Goal: Transaction & Acquisition: Book appointment/travel/reservation

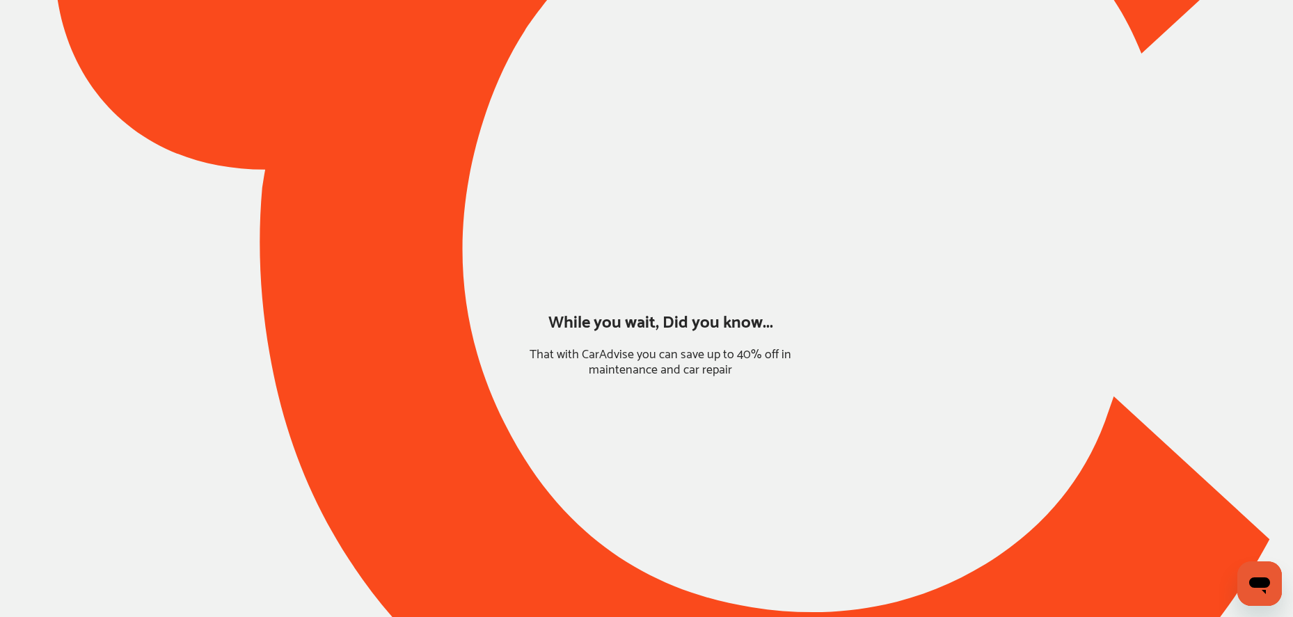
type input "*****"
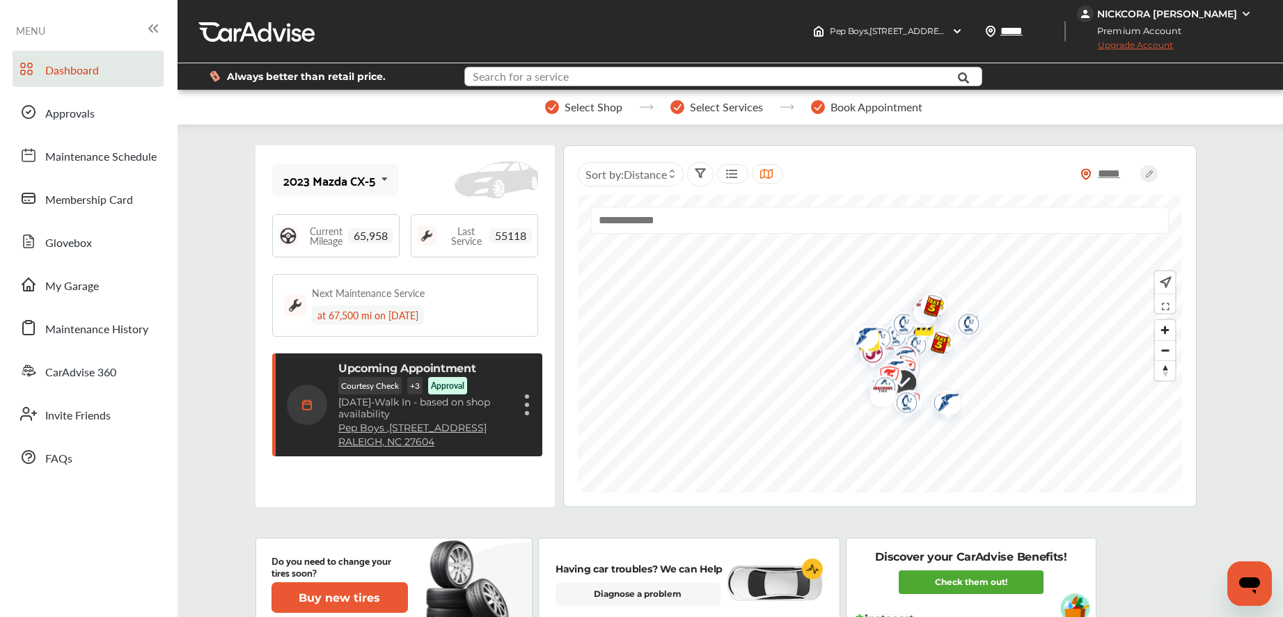
click at [599, 75] on input "text" at bounding box center [702, 79] width 473 height 22
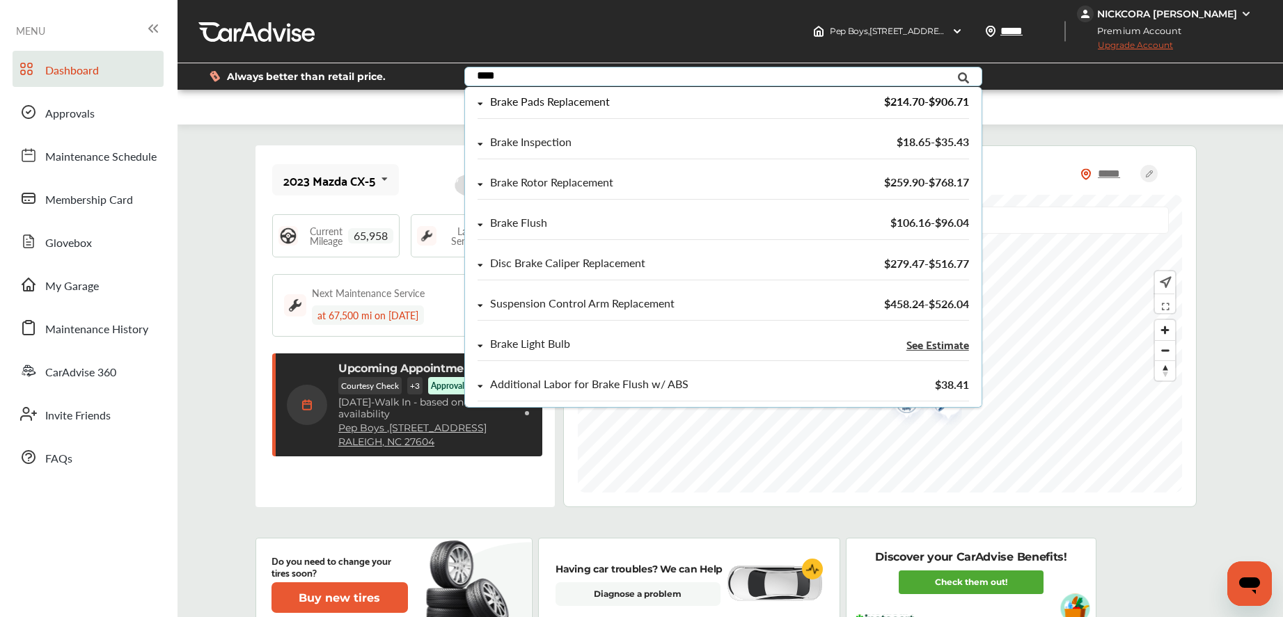
type input "****"
click at [580, 100] on div "Brake Pads Replacement" at bounding box center [550, 102] width 120 height 12
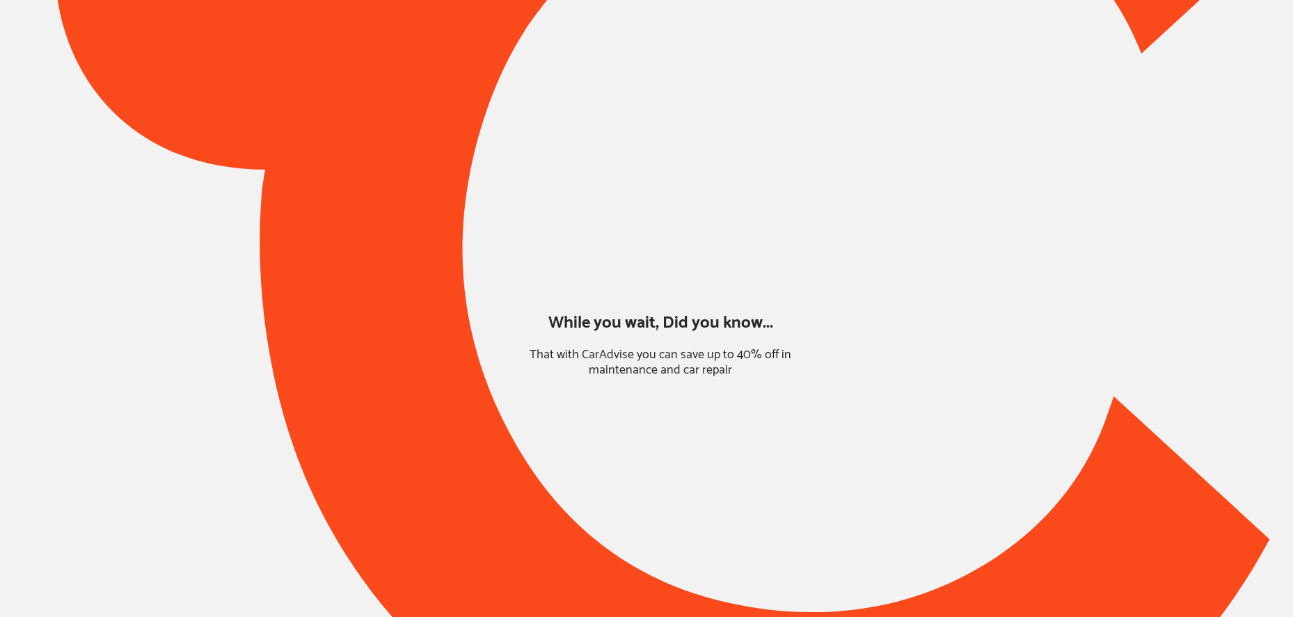
type input "*****"
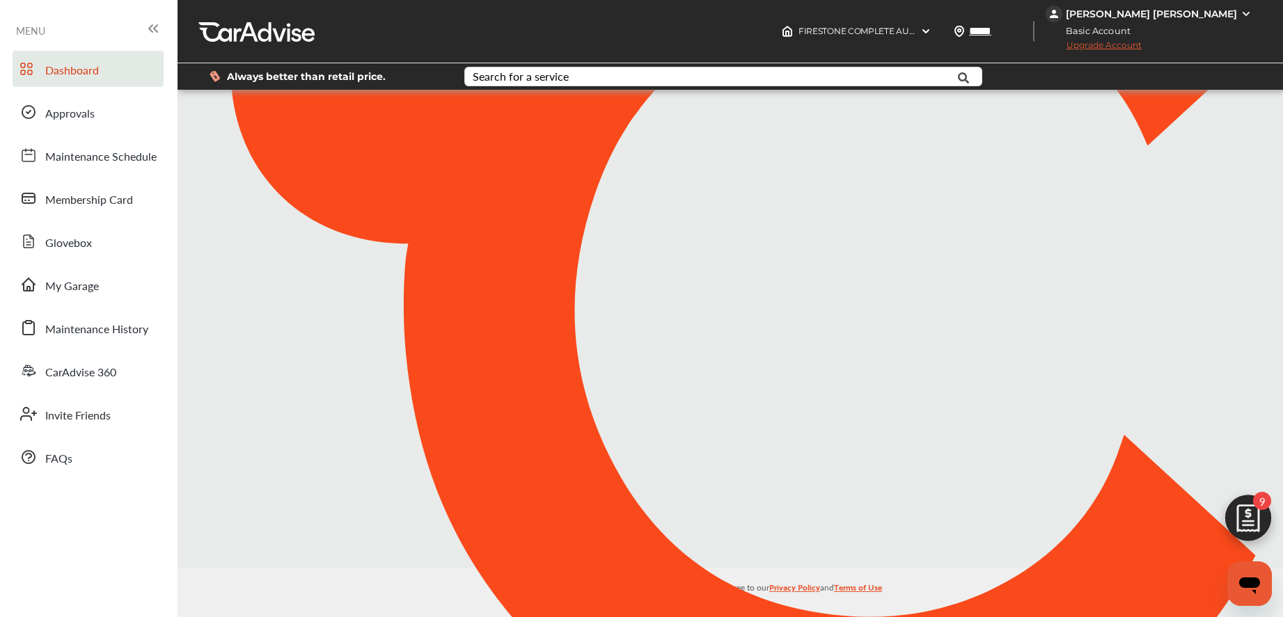
scroll to position [200, 0]
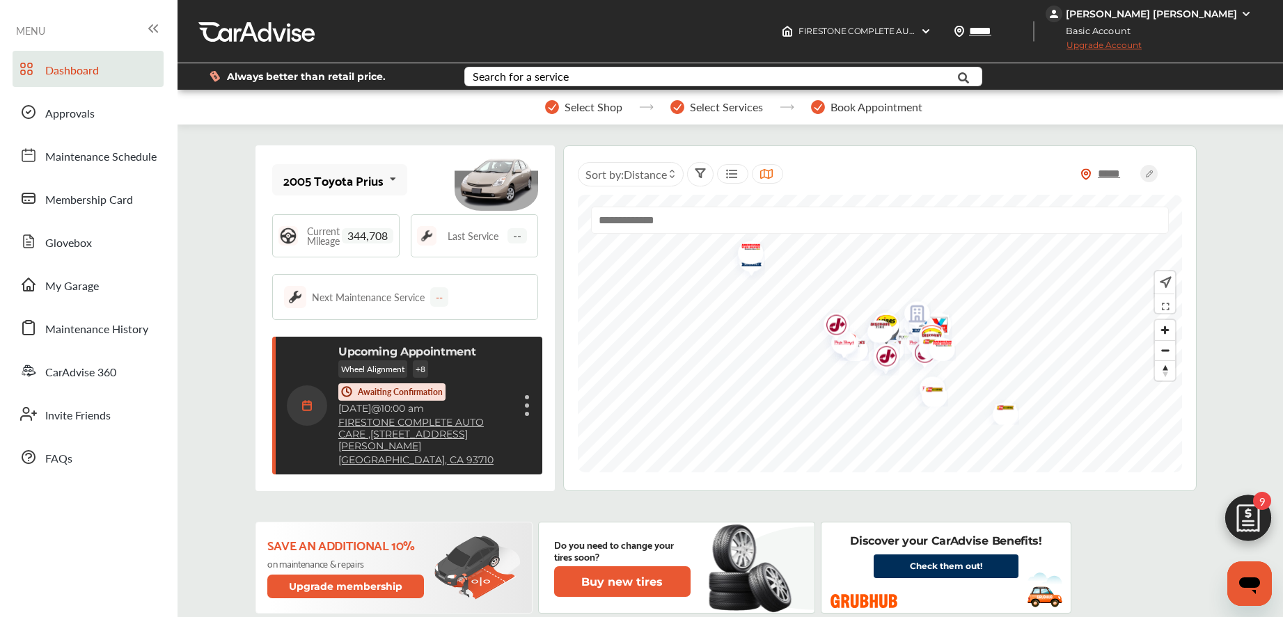
click at [525, 409] on div "Cancel appointment Modify appointment Show details" at bounding box center [527, 405] width 8 height 25
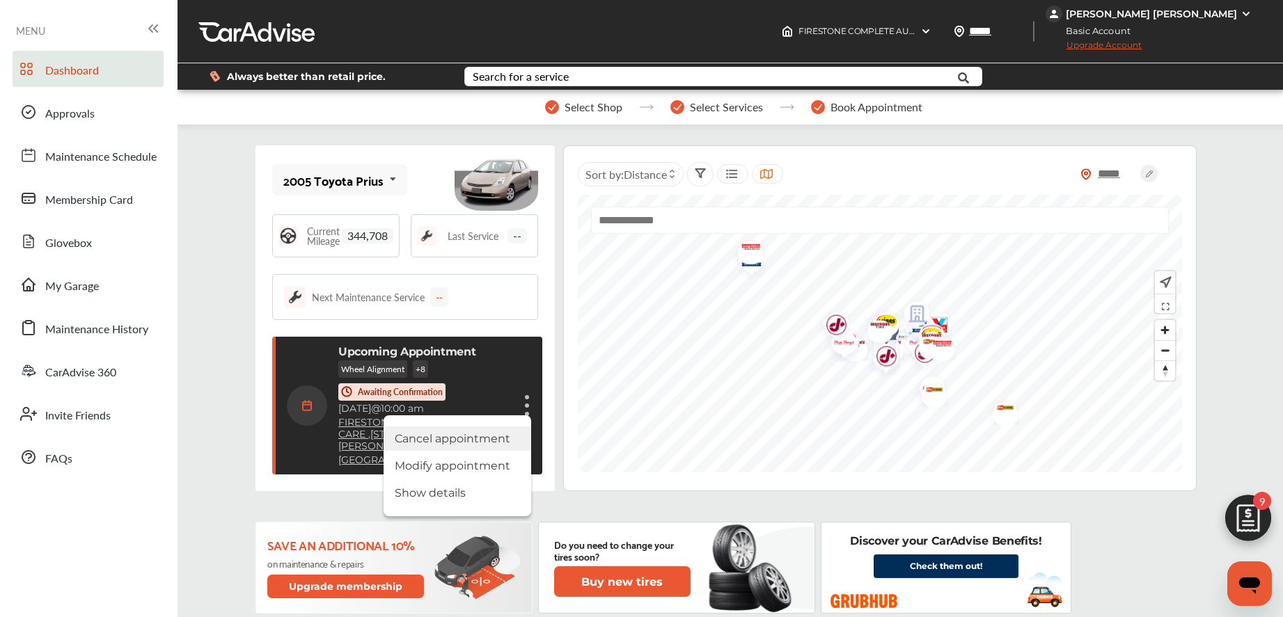
click at [418, 434] on li "Cancel appointment" at bounding box center [457, 439] width 148 height 24
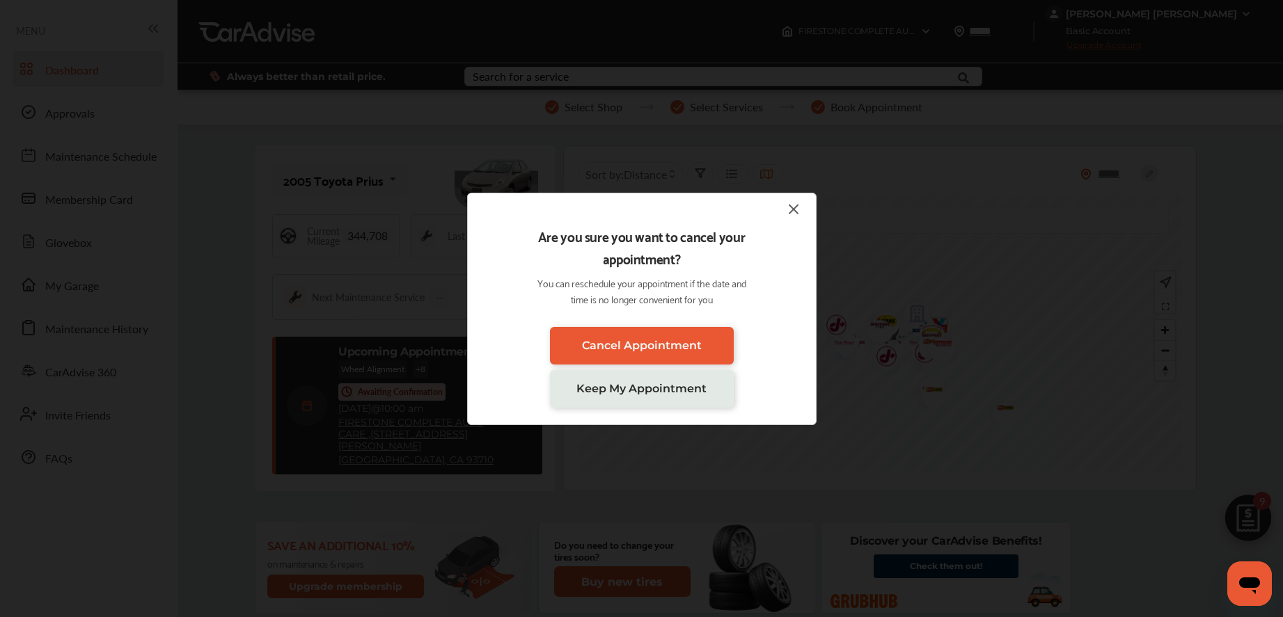
click at [789, 211] on img at bounding box center [793, 208] width 17 height 17
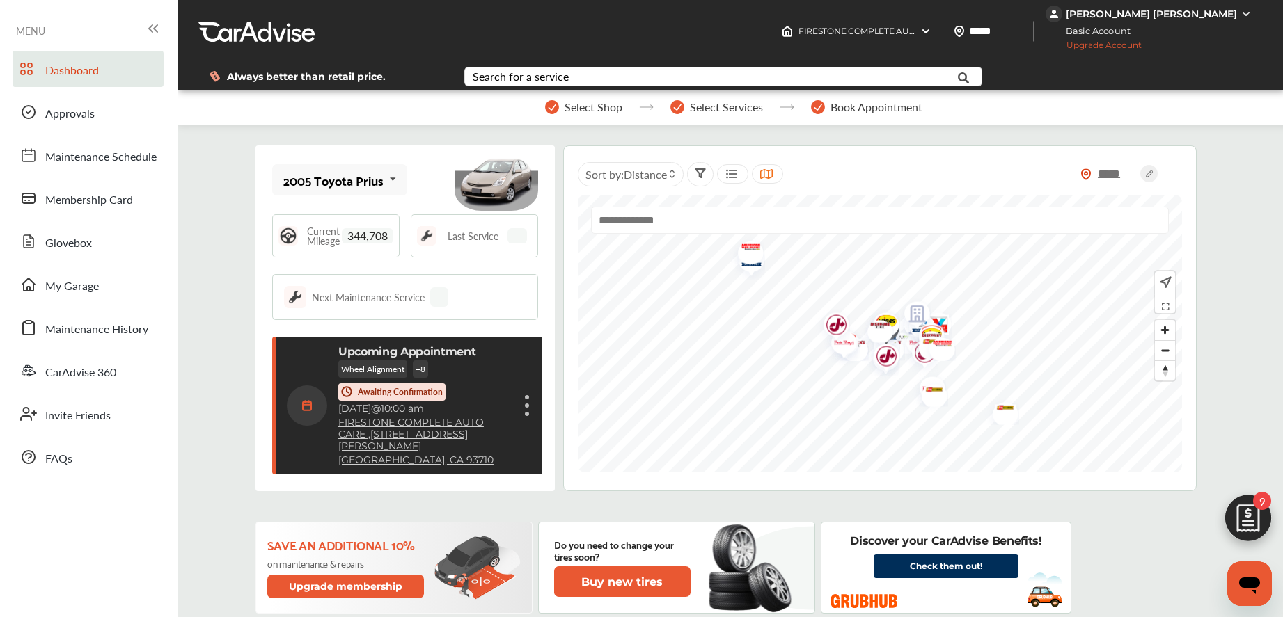
click at [532, 405] on div "Upcoming Appointment Wheel Alignment + 8 Awaiting Confirmation Wednesday, Sep 3…" at bounding box center [407, 406] width 270 height 138
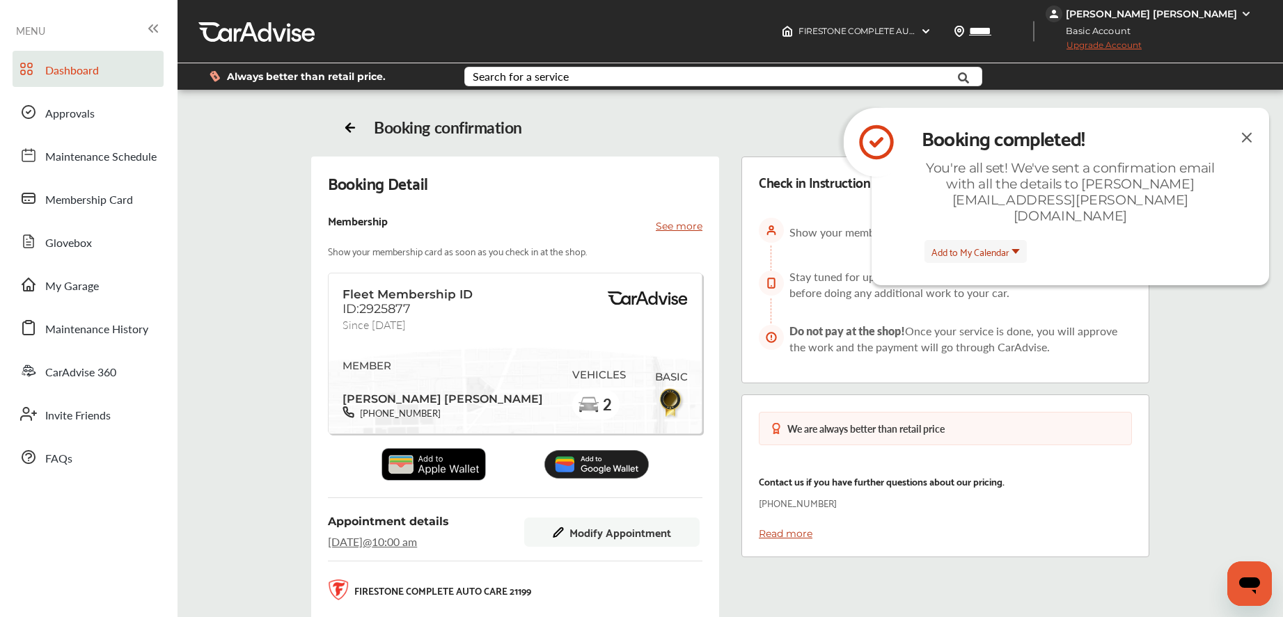
click at [106, 74] on link "Dashboard" at bounding box center [88, 69] width 151 height 36
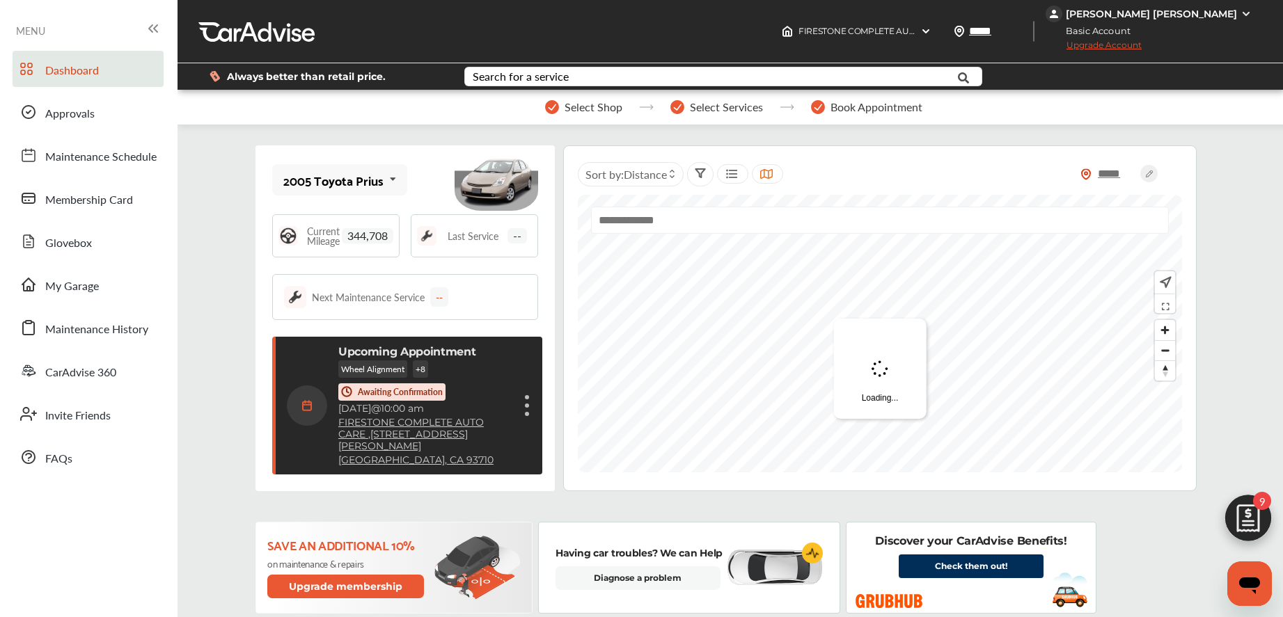
scroll to position [200, 0]
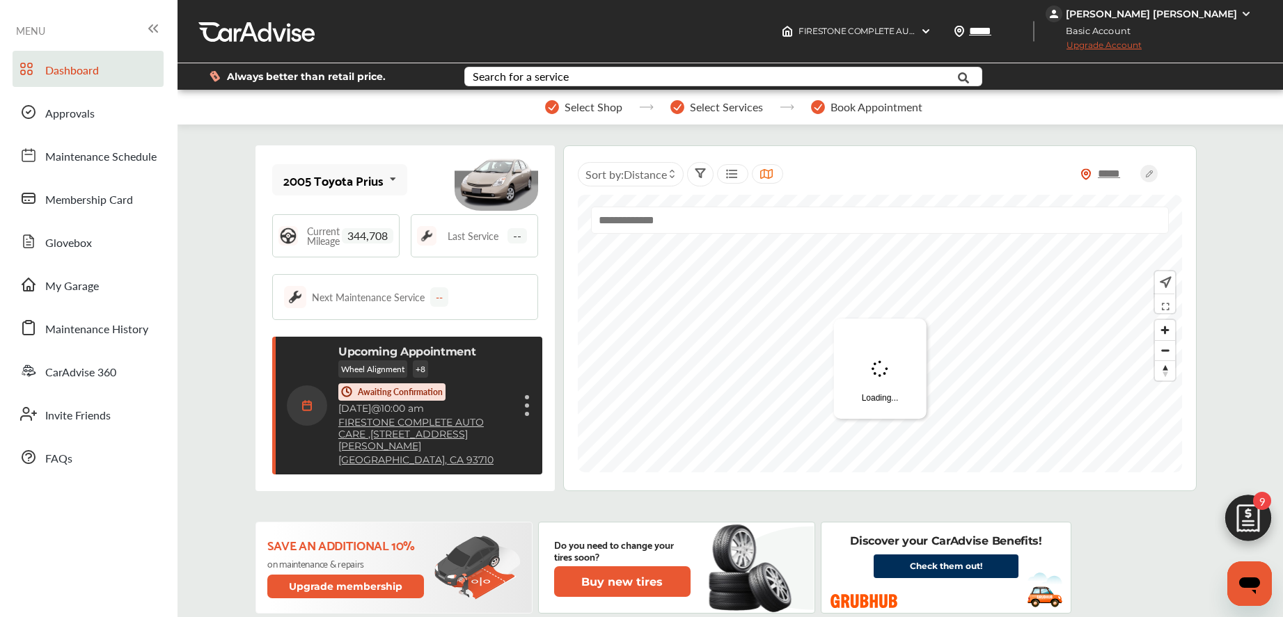
click at [528, 412] on figure at bounding box center [527, 414] width 4 height 4
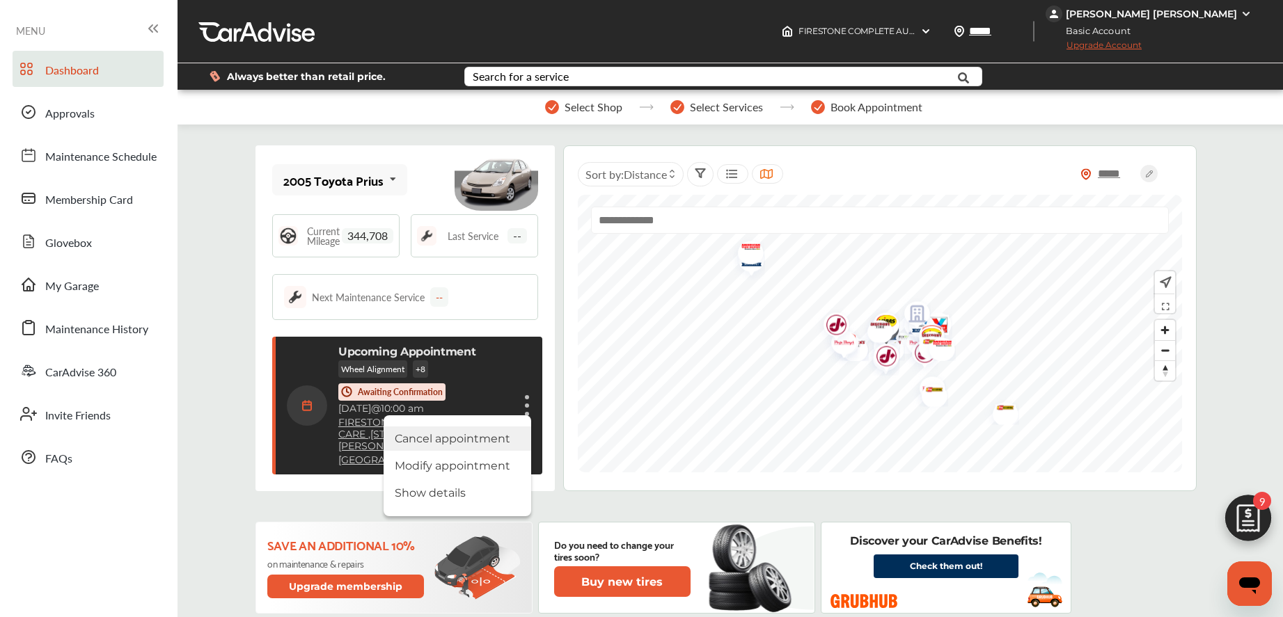
click at [437, 439] on li "Cancel appointment" at bounding box center [457, 439] width 148 height 24
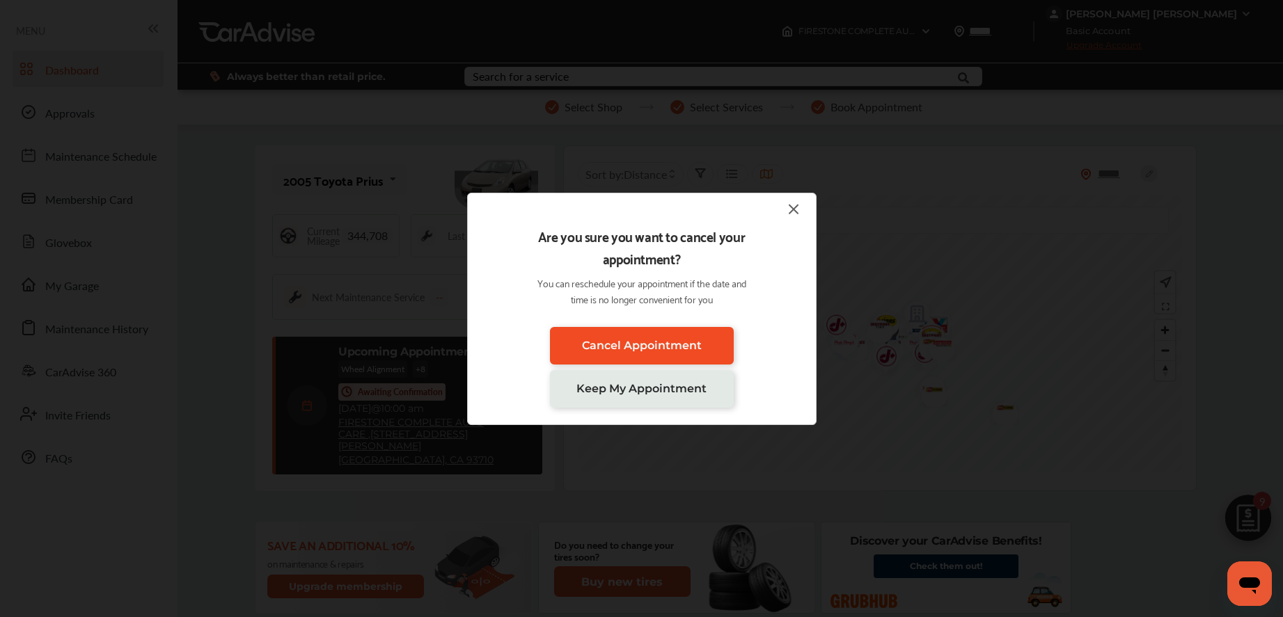
click at [616, 342] on span "Cancel Appointment" at bounding box center [642, 345] width 120 height 13
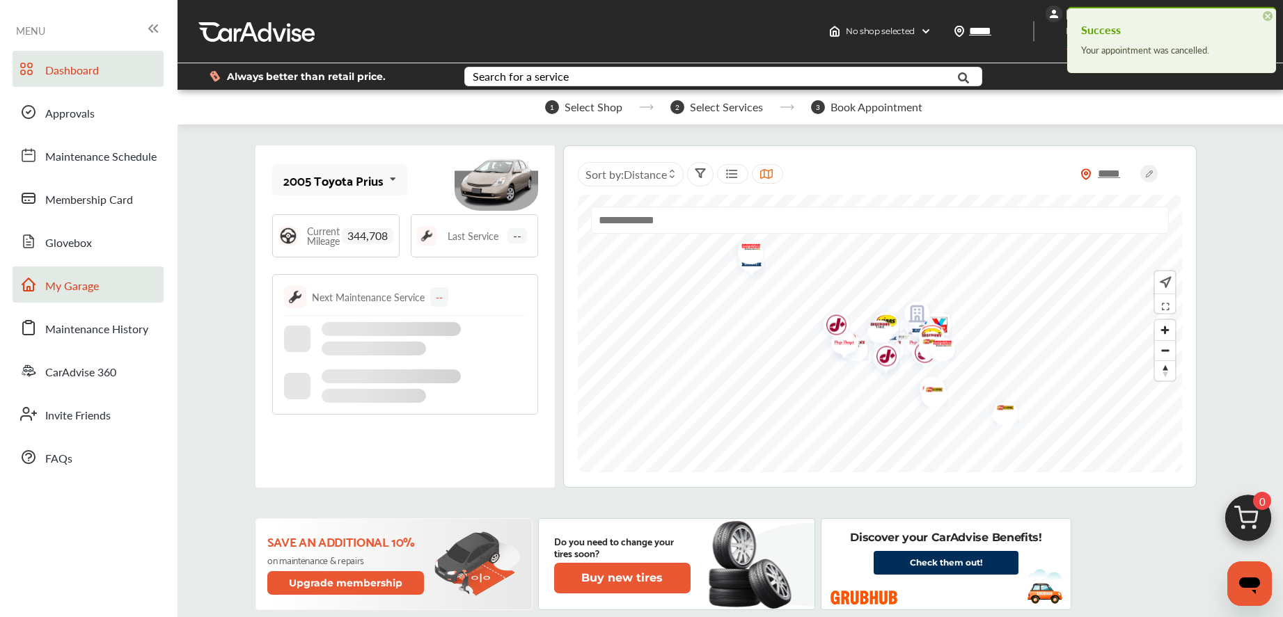
click at [98, 299] on link "My Garage" at bounding box center [88, 285] width 151 height 36
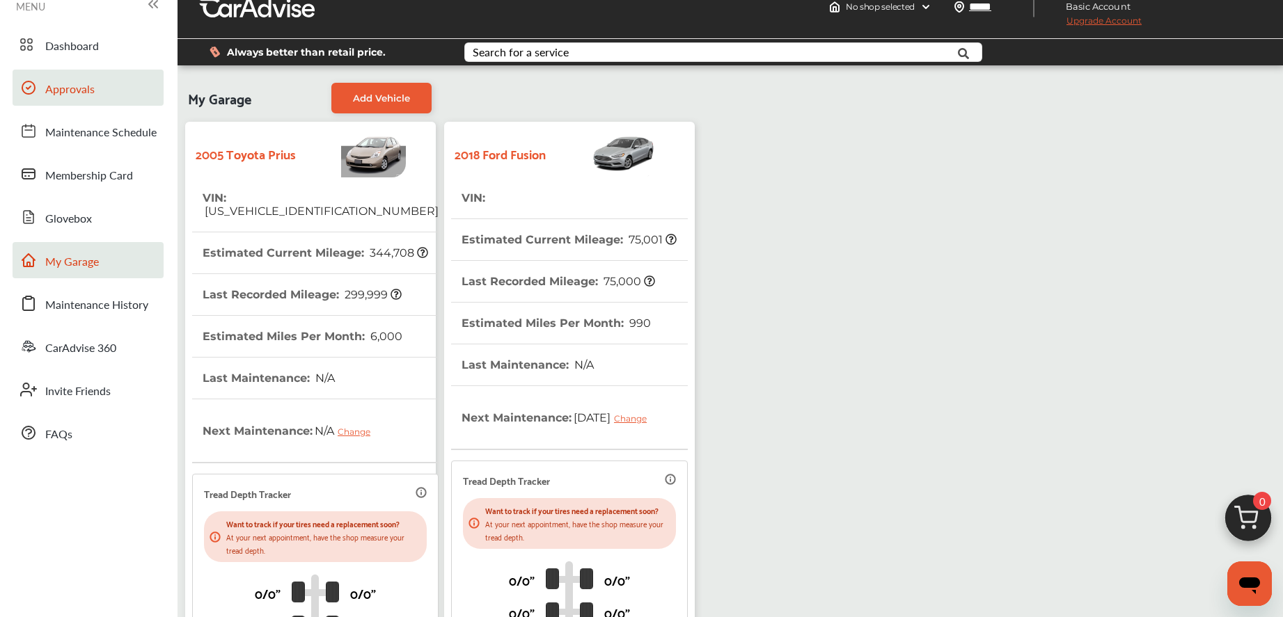
scroll to position [12, 0]
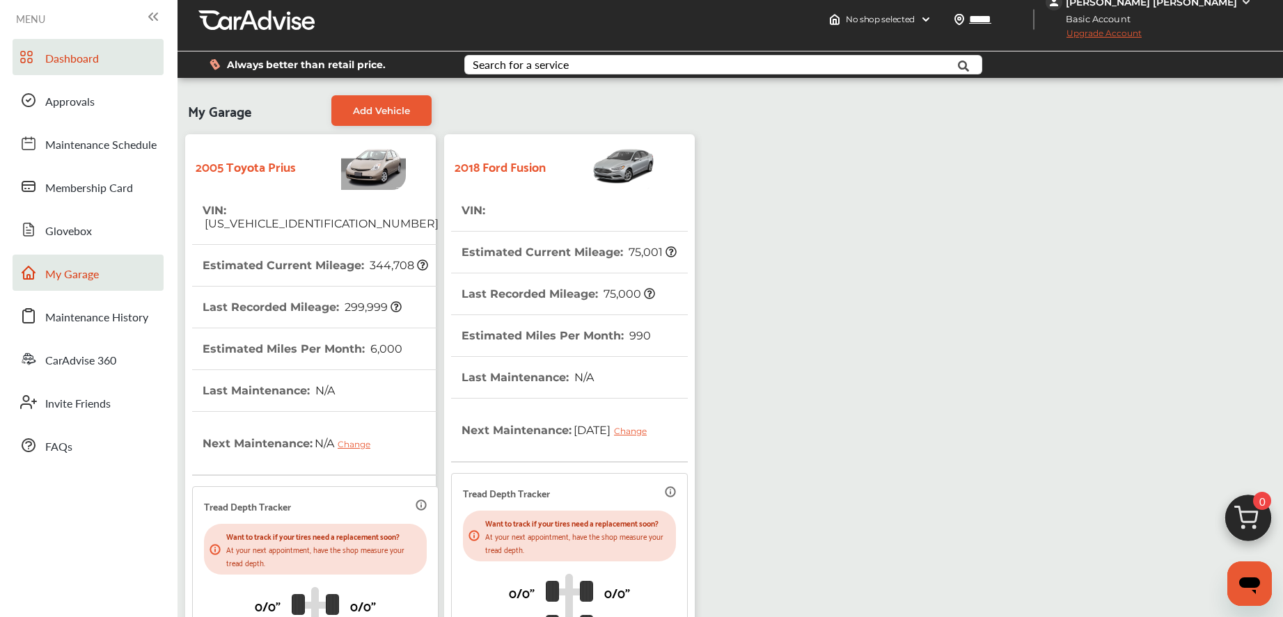
click at [67, 54] on span "Dashboard" at bounding box center [72, 59] width 54 height 18
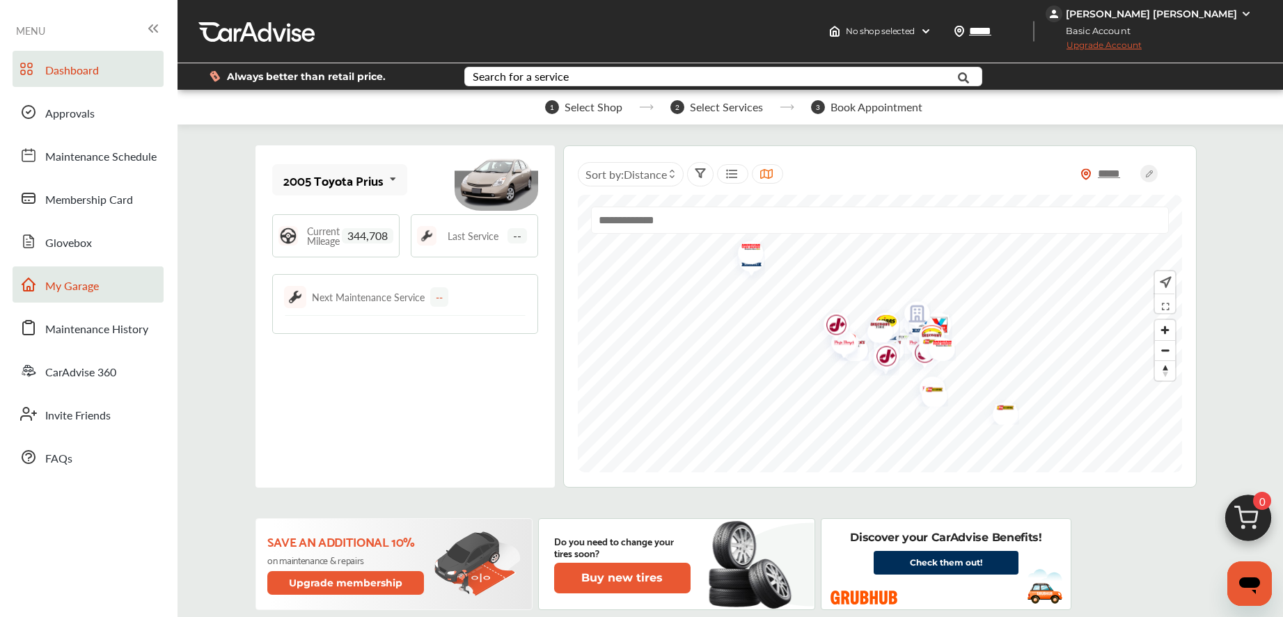
click at [79, 287] on span "My Garage" at bounding box center [72, 287] width 54 height 18
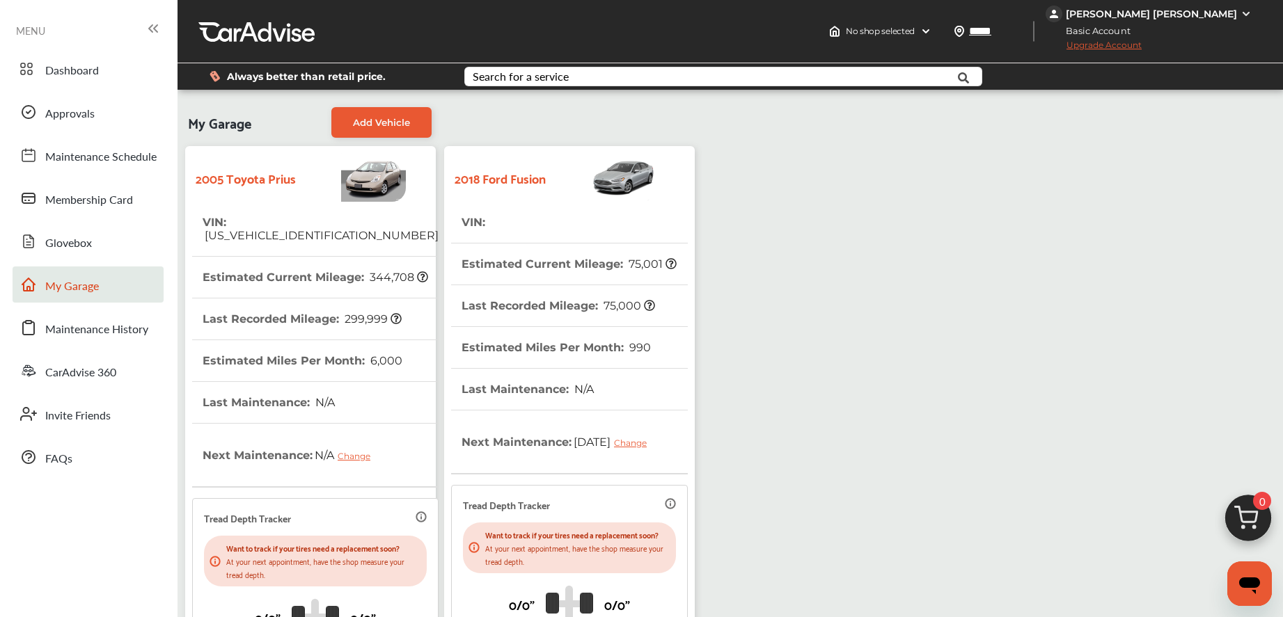
click at [639, 212] on tr "VIN :" at bounding box center [569, 223] width 237 height 42
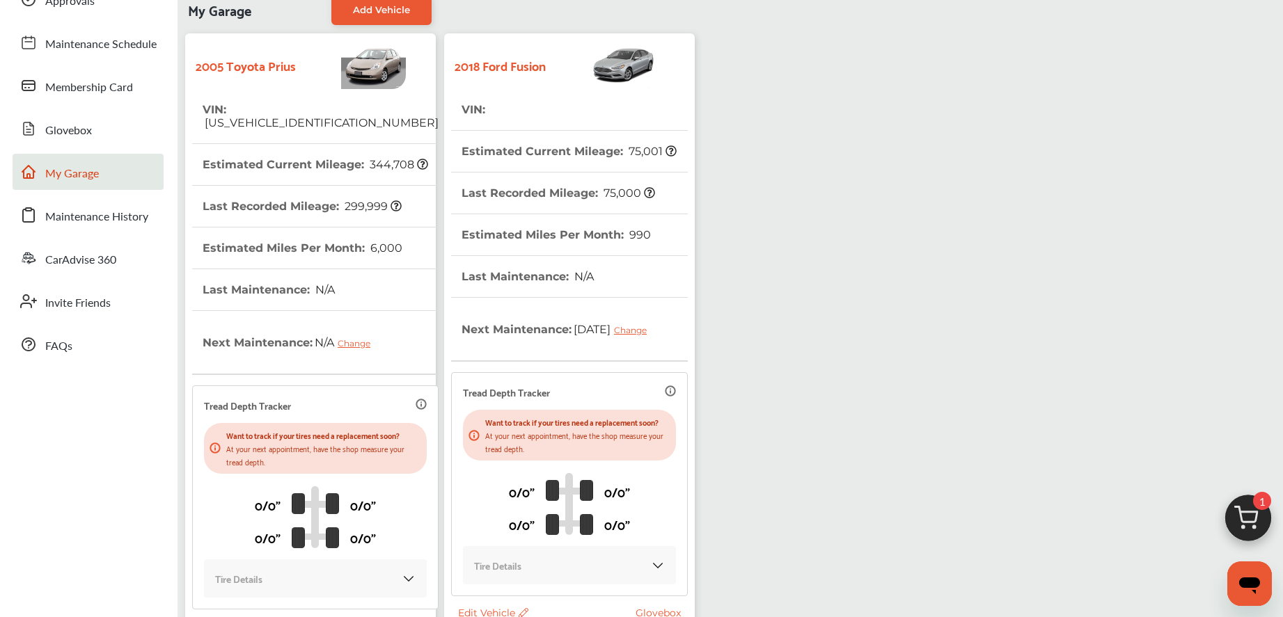
click at [610, 212] on th "Last Recorded Mileage : 75,000" at bounding box center [557, 193] width 193 height 41
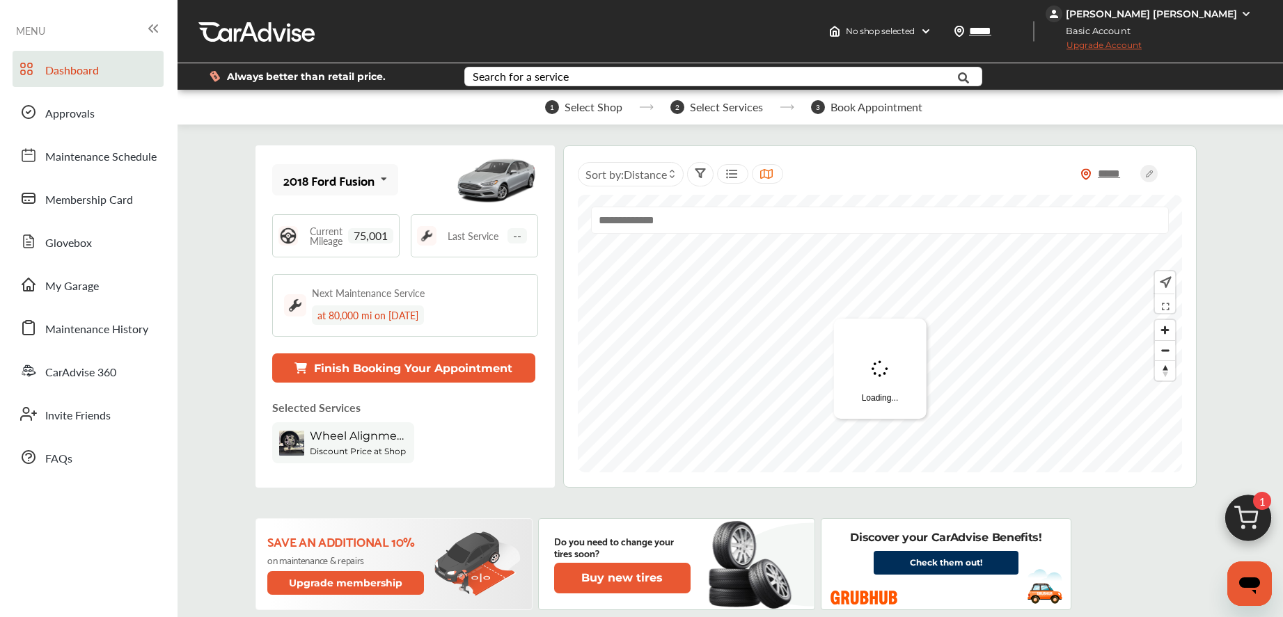
click at [1244, 519] on img at bounding box center [1247, 522] width 67 height 67
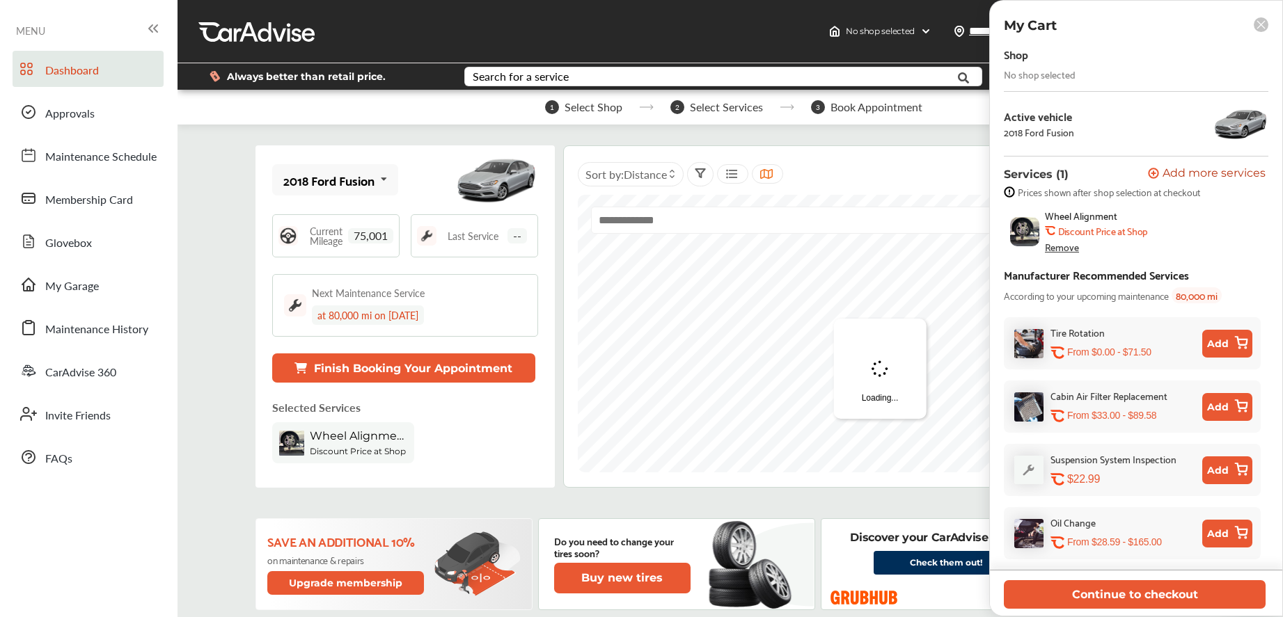
click at [1058, 246] on div "Remove" at bounding box center [1062, 247] width 34 height 11
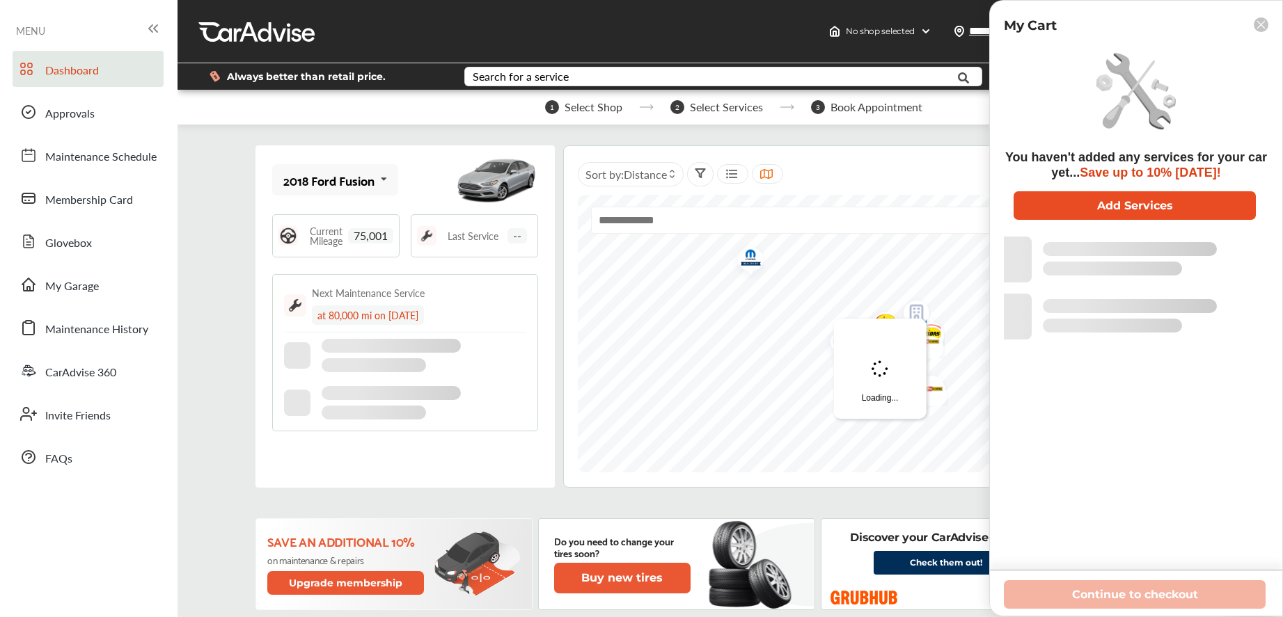
click at [1113, 206] on button "Add Services" at bounding box center [1134, 205] width 242 height 29
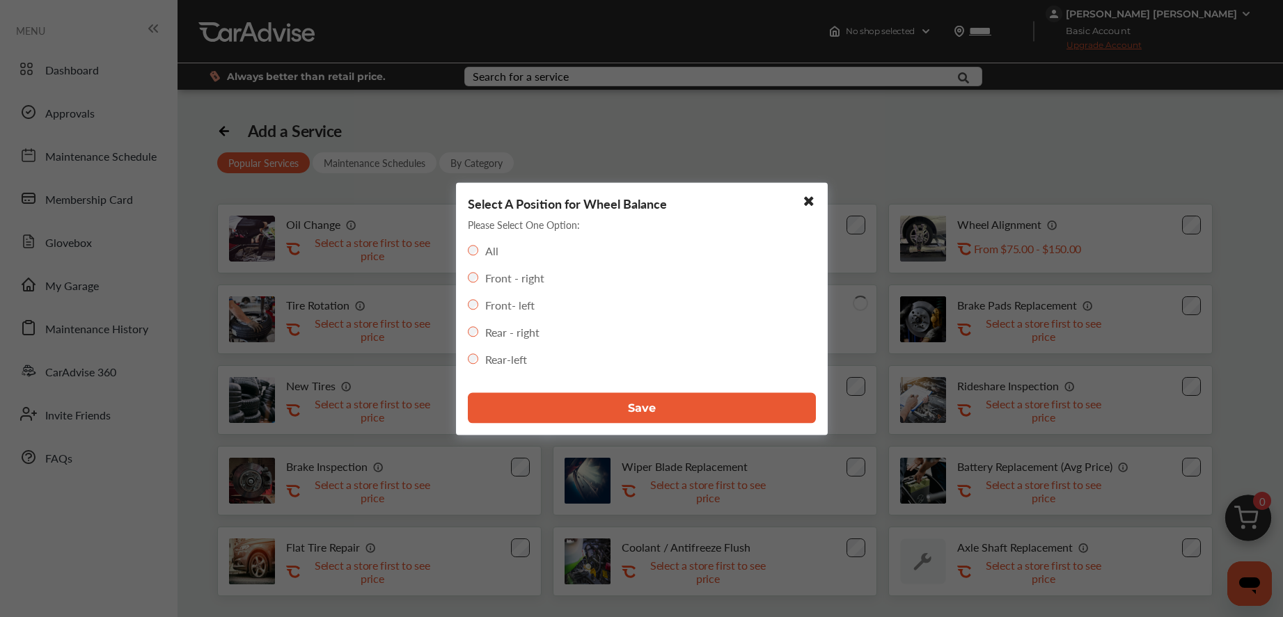
click at [543, 402] on button "Save" at bounding box center [642, 408] width 348 height 31
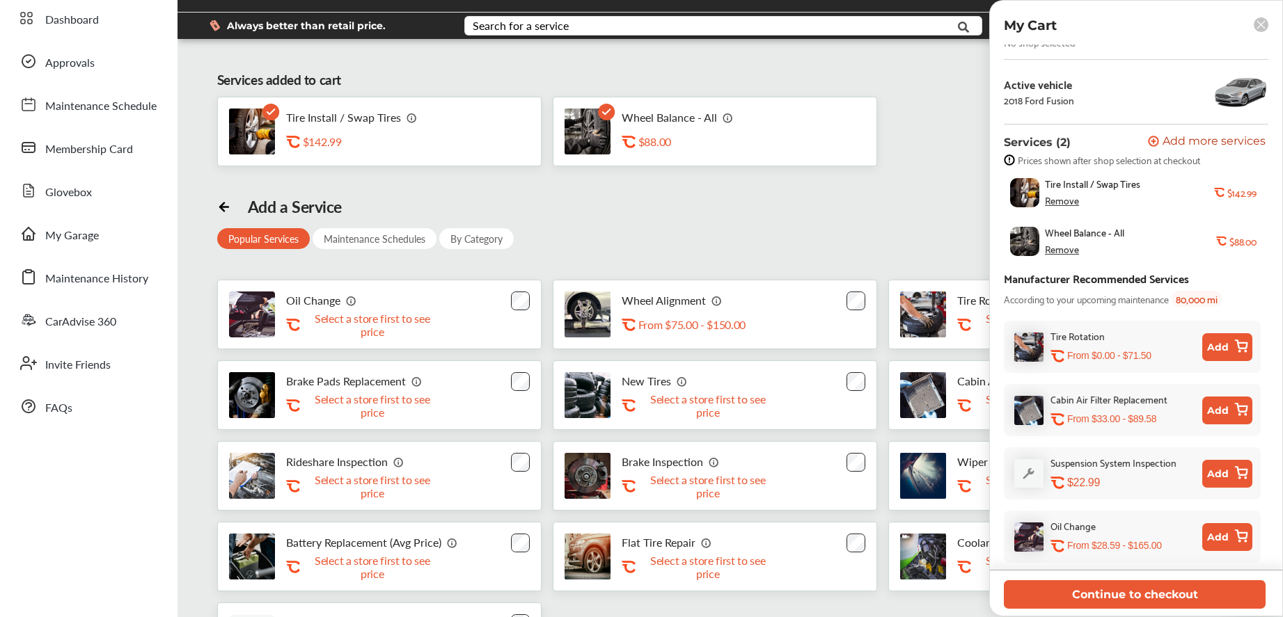
scroll to position [139, 0]
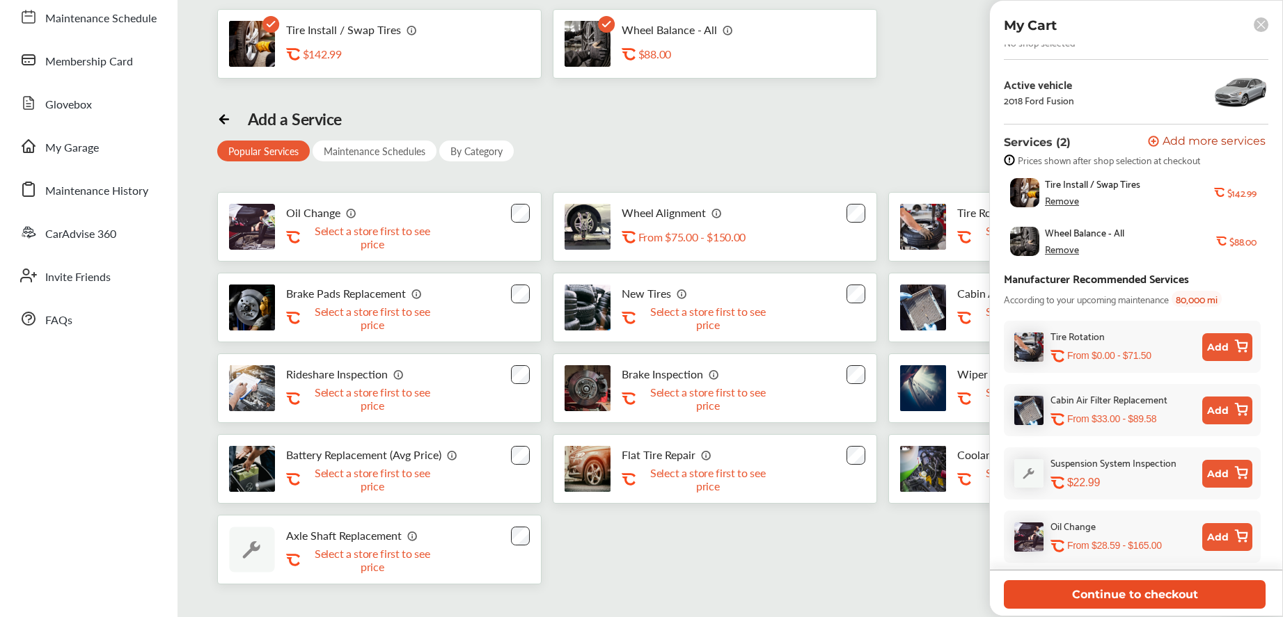
click at [1092, 593] on button "Continue to checkout" at bounding box center [1135, 594] width 262 height 29
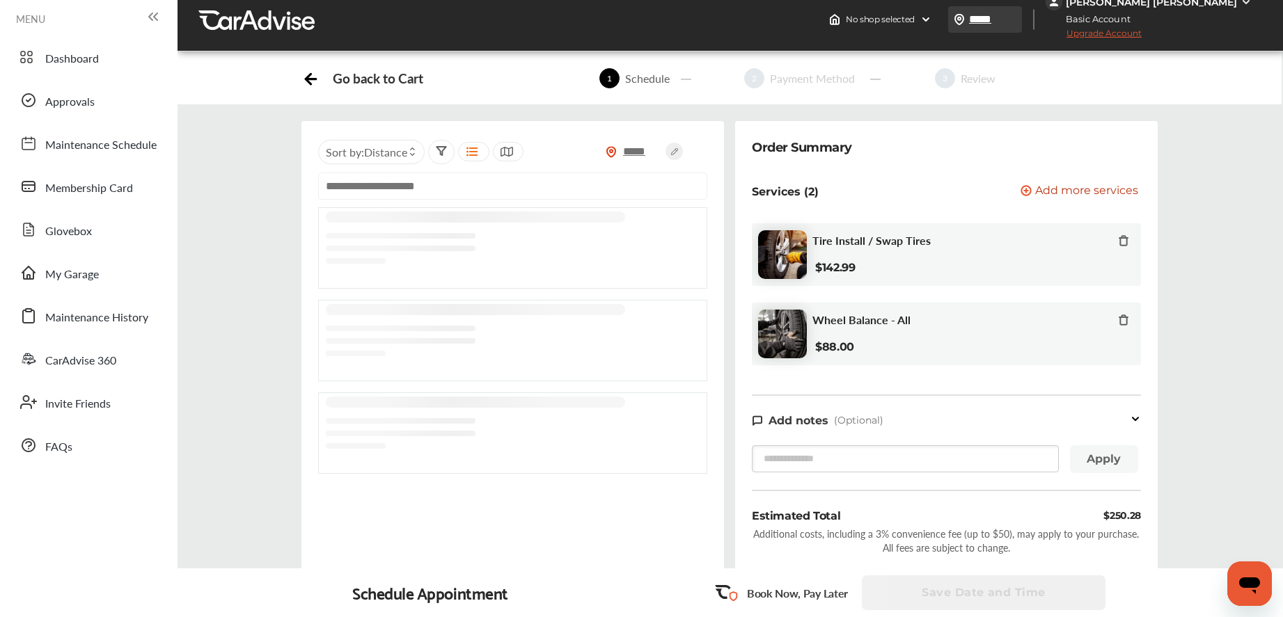
scroll to position [26, 0]
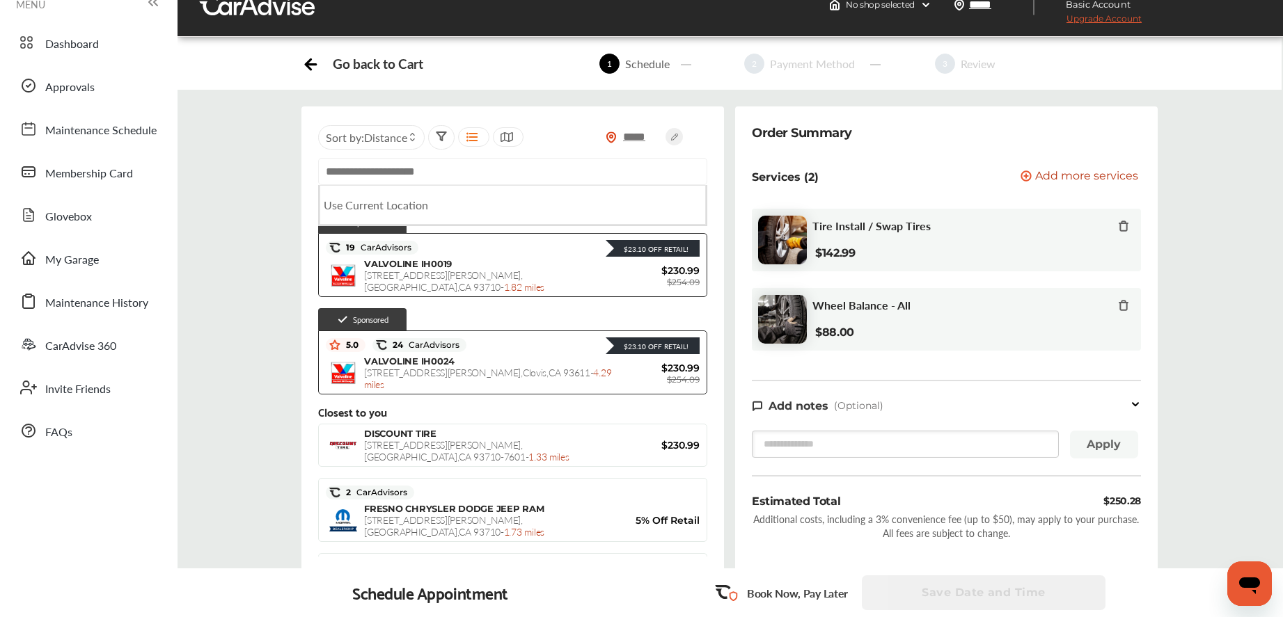
paste input "**********"
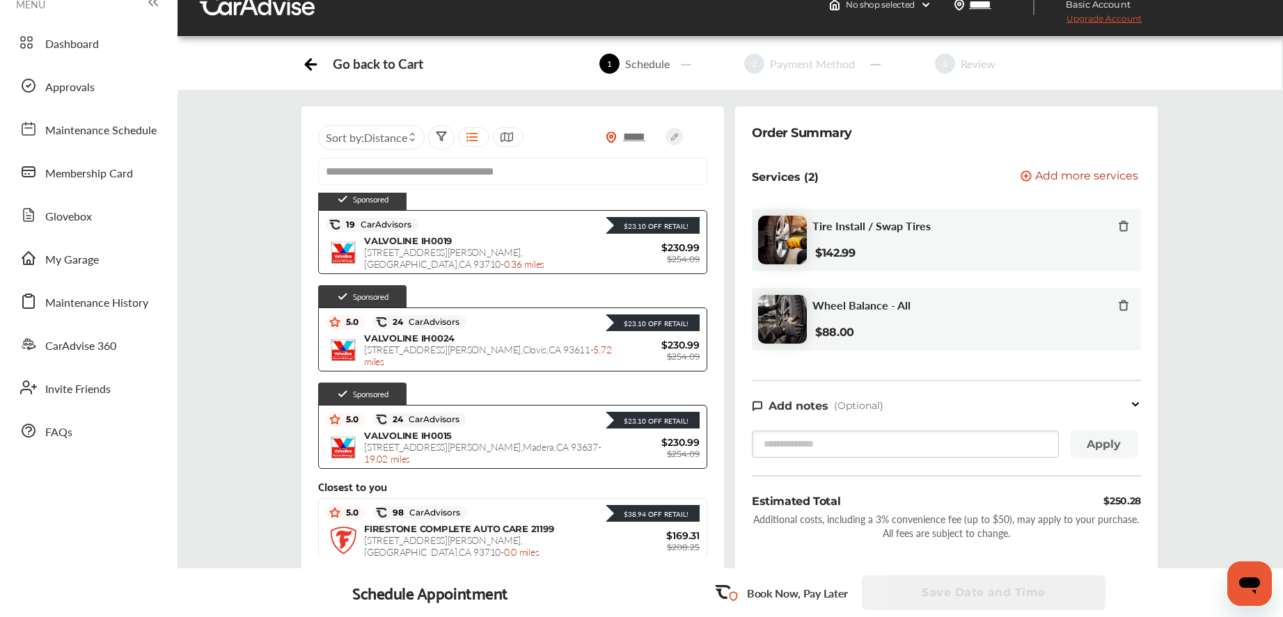
scroll to position [213, 0]
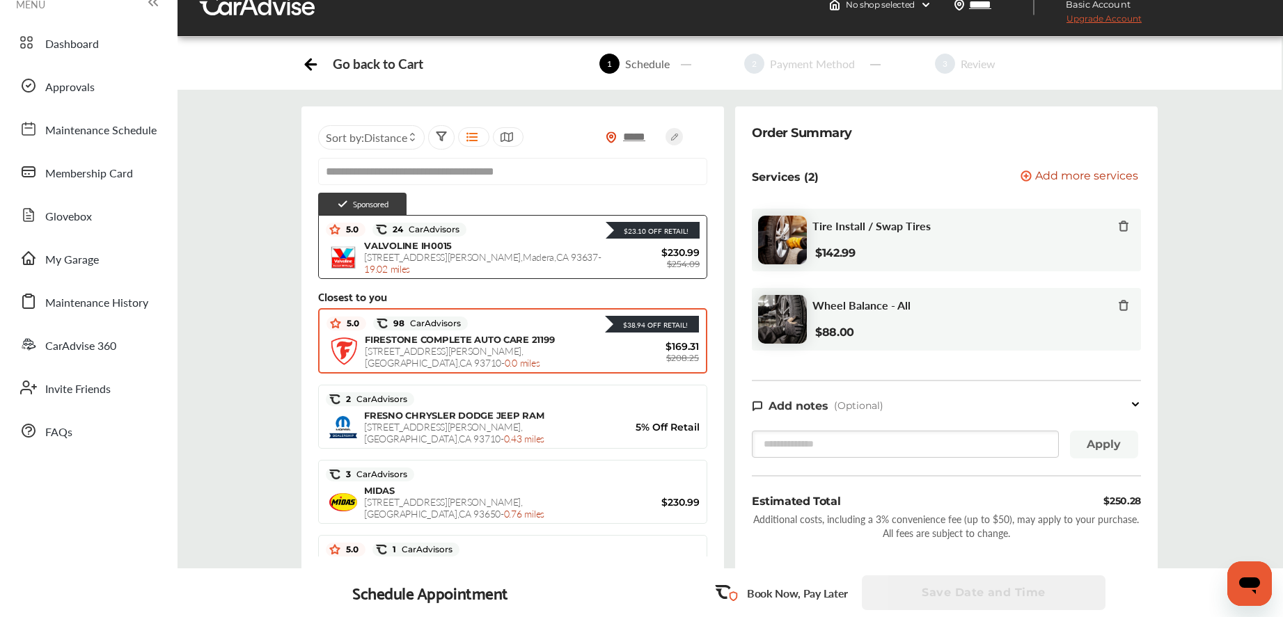
type input "**********"
click at [447, 350] on span "6512 N. BLACKSTONE AVE , Fresno , CA 93710 - 0.0 miles" at bounding box center [452, 357] width 175 height 26
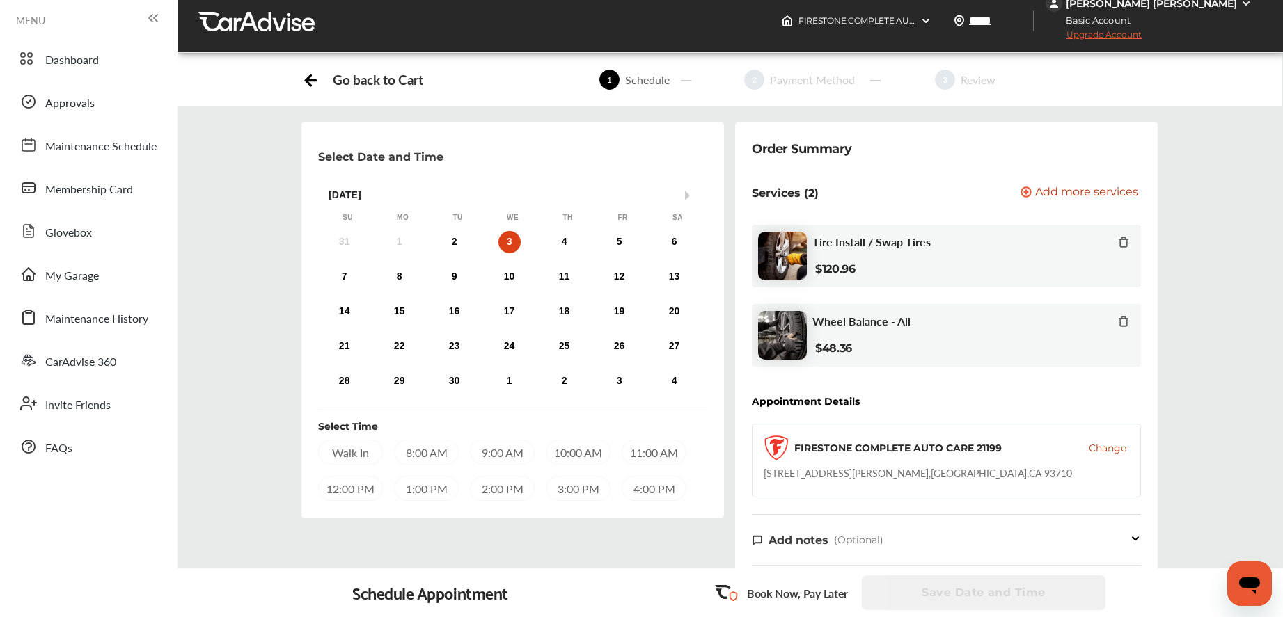
scroll to position [0, 0]
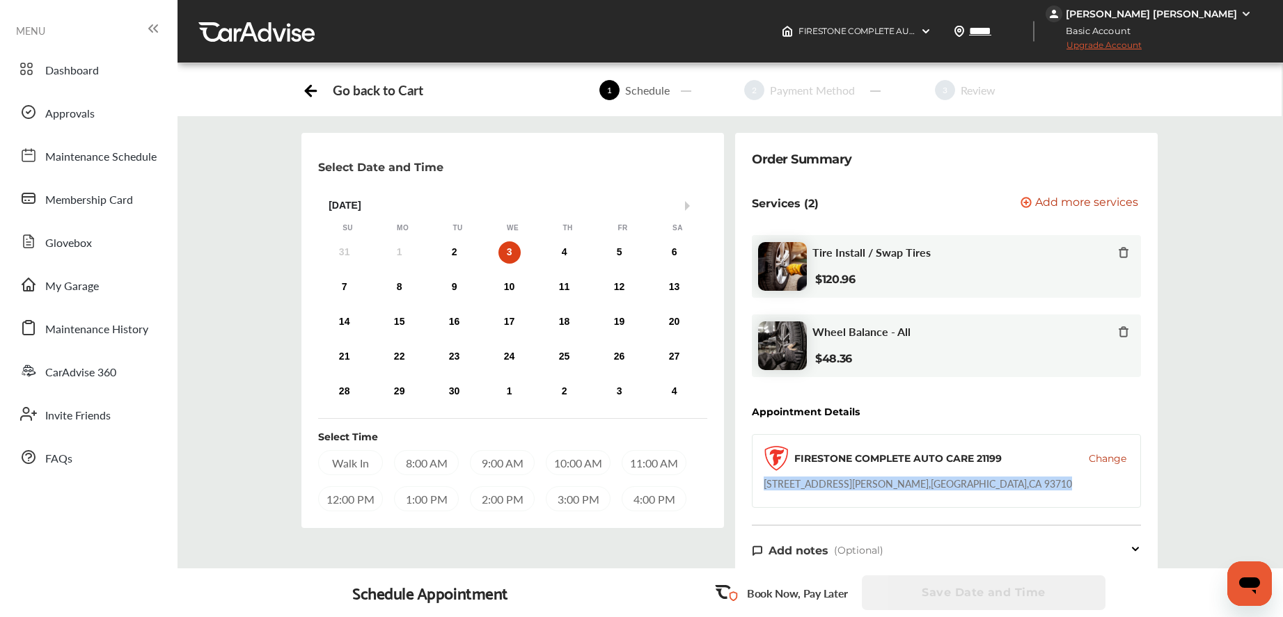
drag, startPoint x: 764, startPoint y: 484, endPoint x: 947, endPoint y: 492, distance: 182.5
click at [944, 493] on div "FIRESTONE COMPLETE AUTO CARE 21199 Change 6512 N. BLACKSTONE AVE , Fresno , CA …" at bounding box center [946, 471] width 389 height 74
click at [101, 296] on link "My Garage" at bounding box center [88, 285] width 151 height 36
